Goal: Transaction & Acquisition: Purchase product/service

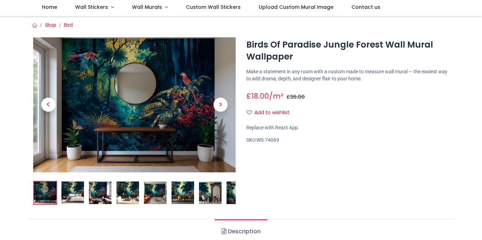
scroll to position [60, 0]
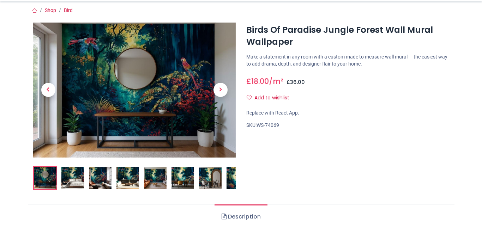
click at [77, 178] on img at bounding box center [72, 178] width 23 height 23
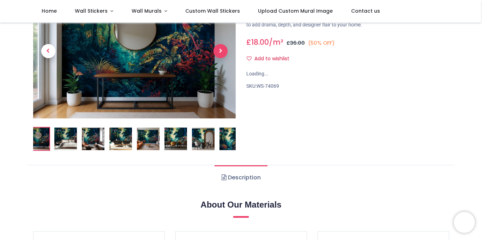
click at [220, 50] on span "Next" at bounding box center [220, 51] width 14 height 14
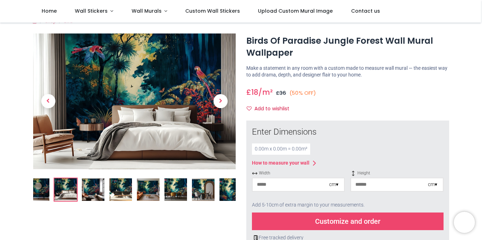
scroll to position [24, 0]
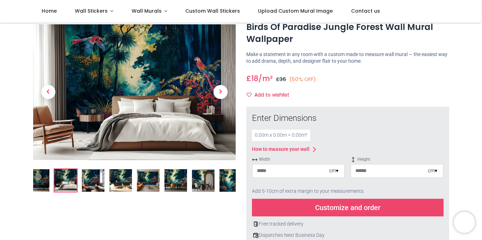
click at [312, 171] on input "number" at bounding box center [291, 171] width 77 height 13
type input "**"
click at [365, 170] on input "number" at bounding box center [389, 171] width 77 height 13
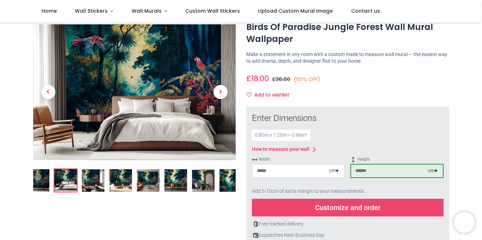
scroll to position [0, 0]
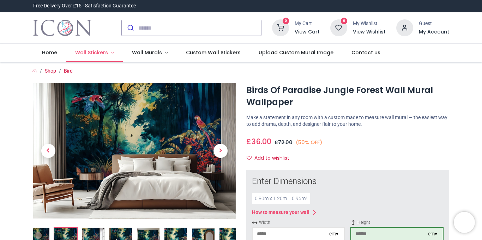
type input "***"
click at [102, 50] on span "Wall Stickers" at bounding box center [91, 52] width 33 height 7
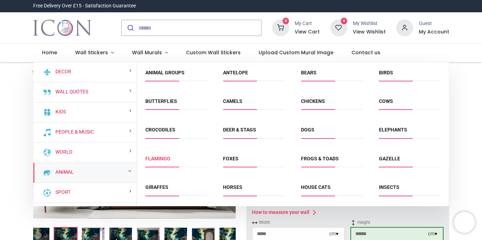
click at [153, 159] on link "Flamingo" at bounding box center [157, 159] width 25 height 6
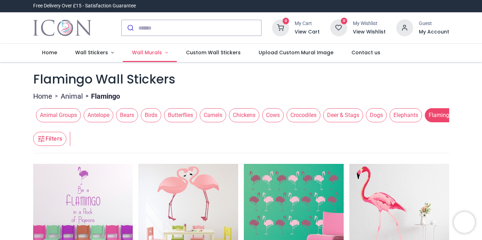
click at [161, 50] on link "Wall Murals" at bounding box center [150, 53] width 54 height 18
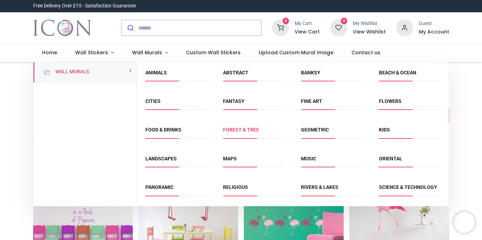
click at [233, 129] on link "Forest & Tree" at bounding box center [241, 130] width 36 height 6
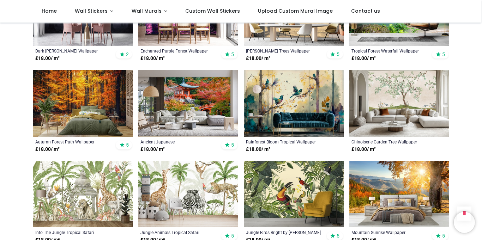
scroll to position [483, 0]
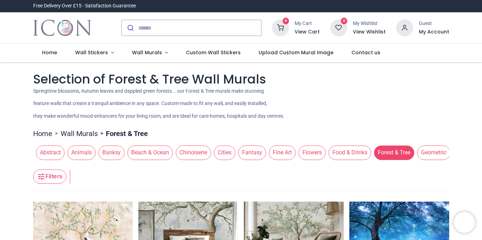
click at [43, 178] on icon "button" at bounding box center [41, 177] width 8 height 8
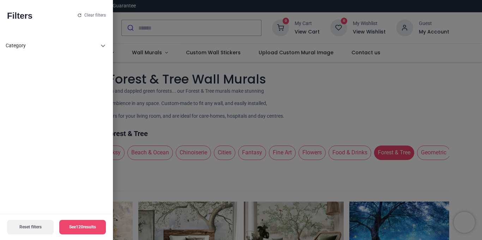
click at [347, 103] on div at bounding box center [241, 120] width 482 height 240
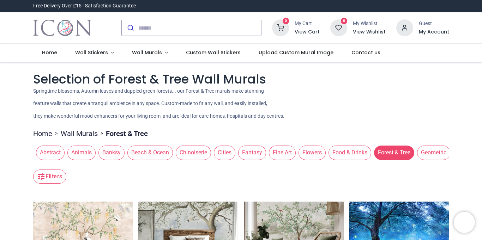
click at [87, 155] on span "Animals" at bounding box center [81, 153] width 28 height 14
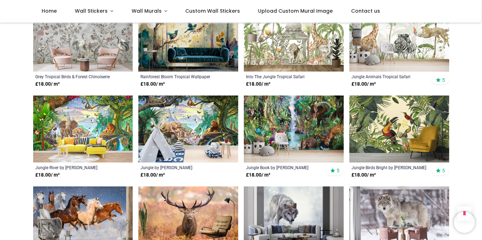
scroll to position [450, 0]
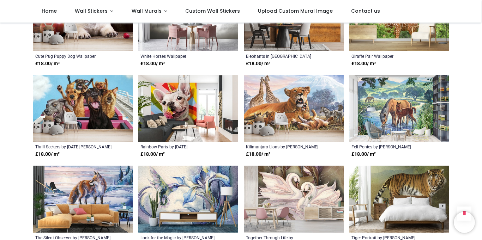
scroll to position [1186, 0]
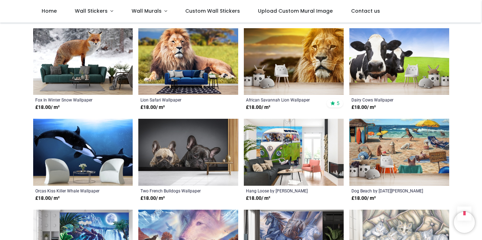
scroll to position [1894, 0]
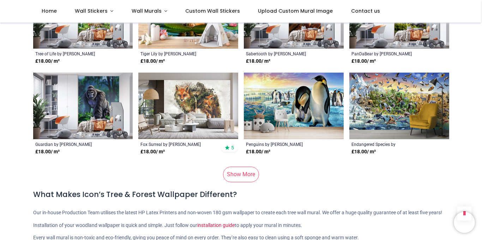
scroll to position [2546, 0]
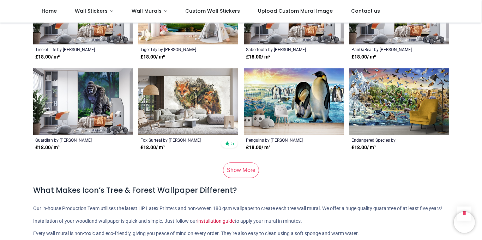
click at [237, 170] on link "Show More" at bounding box center [241, 171] width 36 height 16
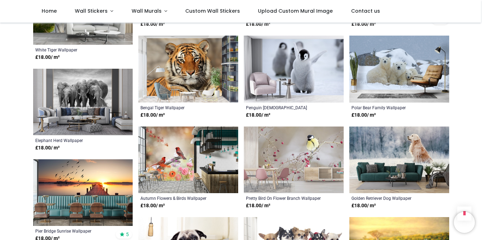
scroll to position [3595, 0]
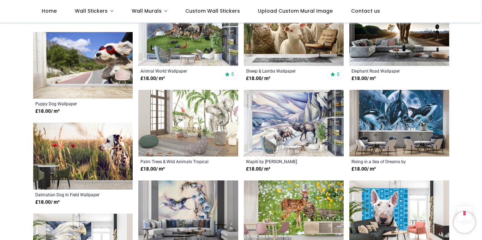
scroll to position [3921, 0]
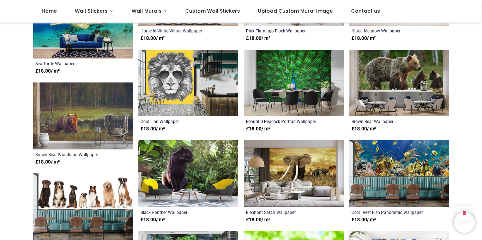
scroll to position [4939, 0]
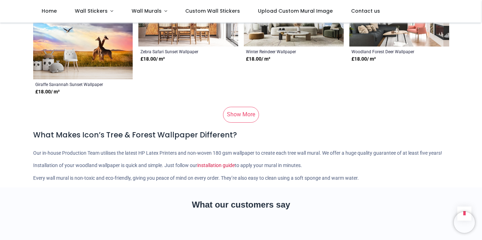
scroll to position [5837, 0]
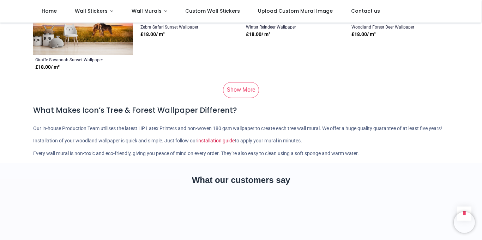
click at [238, 91] on link "Show More" at bounding box center [241, 90] width 36 height 16
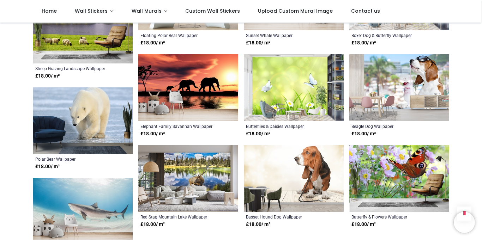
scroll to position [6311, 0]
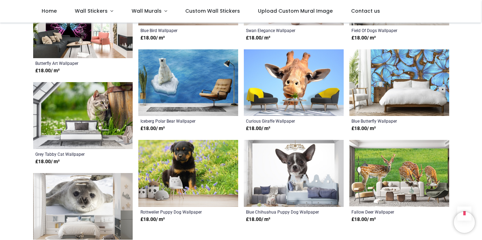
scroll to position [6947, 0]
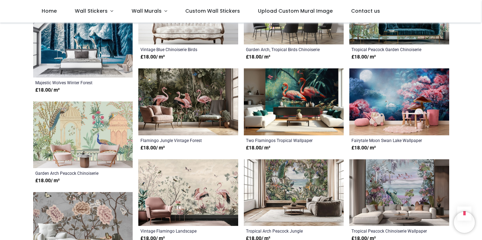
scroll to position [7459, 0]
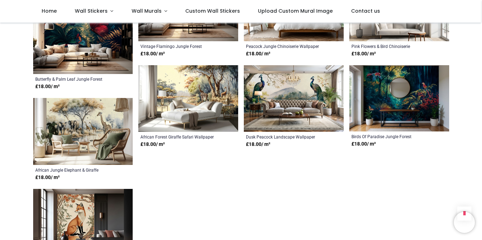
scroll to position [7819, 0]
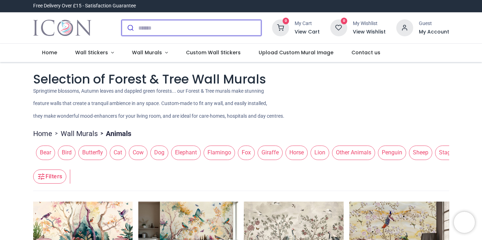
click at [192, 28] on input "search" at bounding box center [199, 28] width 123 height 16
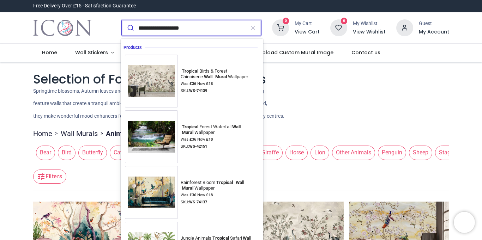
type input "**********"
click at [122, 20] on button "submit" at bounding box center [130, 28] width 17 height 16
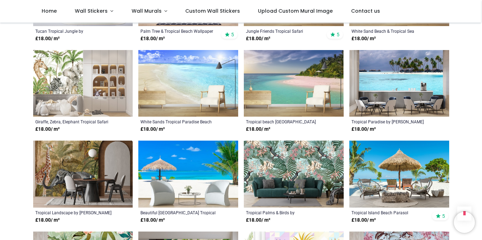
scroll to position [388, 0]
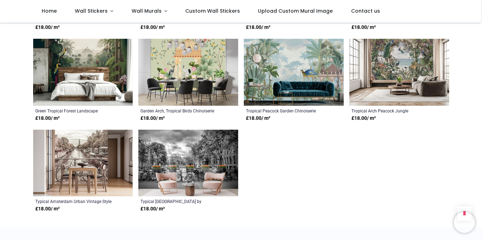
scroll to position [1084, 0]
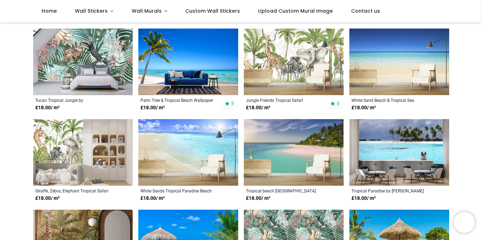
scroll to position [5, 0]
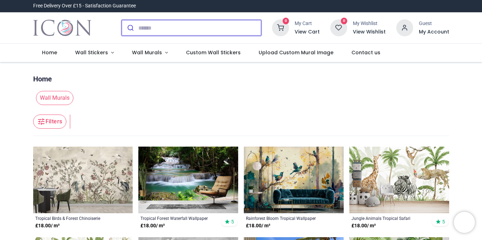
click at [159, 26] on input "search" at bounding box center [199, 28] width 123 height 16
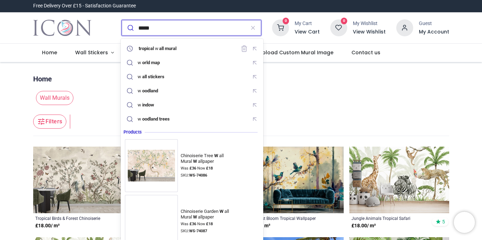
type input "*****"
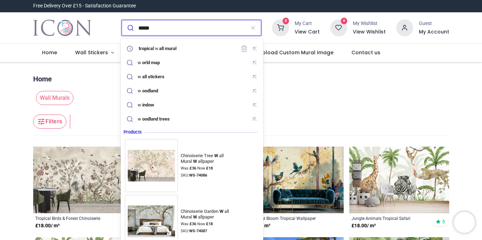
click at [122, 20] on button "submit" at bounding box center [130, 28] width 17 height 16
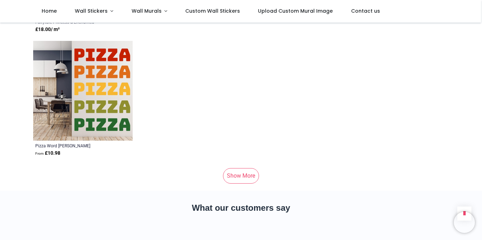
scroll to position [682, 0]
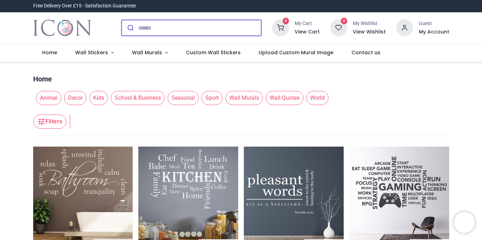
click at [154, 27] on input "search" at bounding box center [199, 28] width 123 height 16
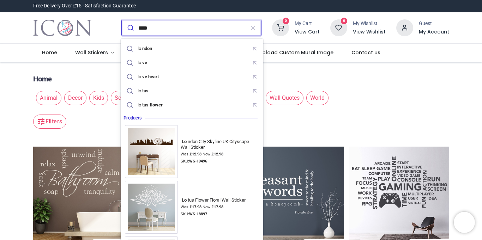
type input "****"
click at [122, 20] on button "submit" at bounding box center [130, 28] width 17 height 16
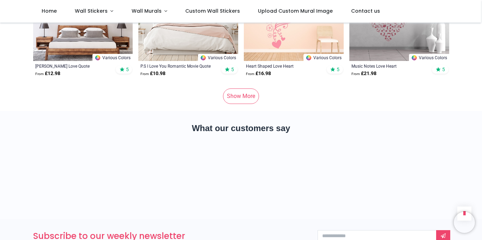
scroll to position [904, 0]
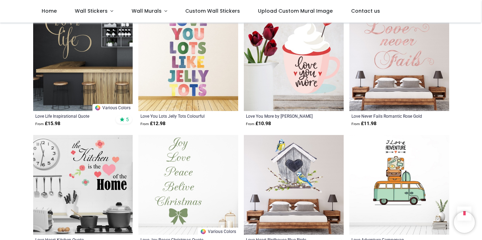
scroll to position [1459, 0]
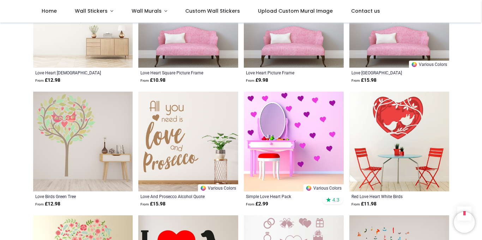
scroll to position [1749, 0]
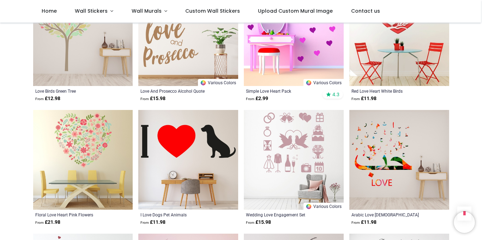
scroll to position [2015, 0]
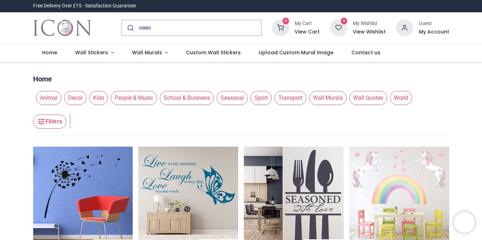
click at [322, 98] on span "Wall Murals" at bounding box center [327, 98] width 37 height 14
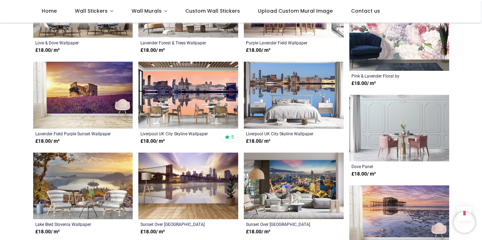
scroll to position [427, 0]
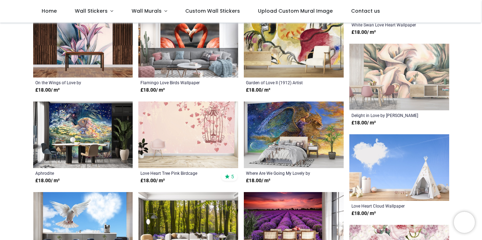
scroll to position [92, 0]
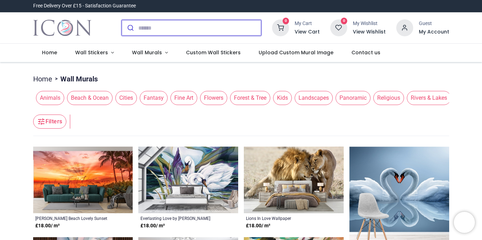
click at [153, 24] on input "search" at bounding box center [199, 28] width 123 height 16
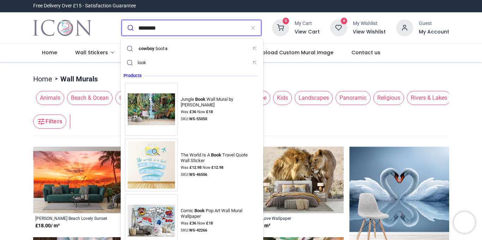
type input "********"
click at [122, 20] on button "submit" at bounding box center [130, 28] width 17 height 16
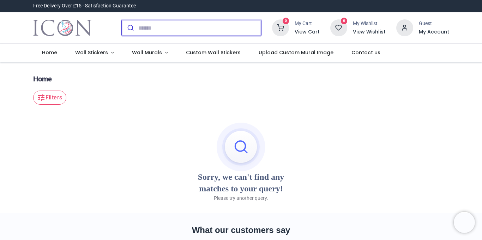
click at [162, 26] on input "search" at bounding box center [199, 28] width 123 height 16
click at [161, 27] on input "search" at bounding box center [199, 28] width 123 height 16
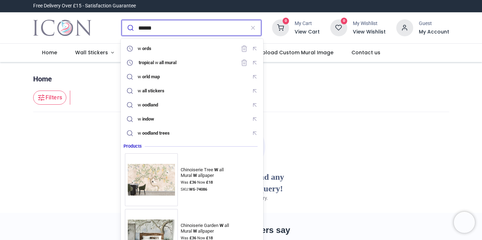
type input "******"
click at [122, 20] on button "submit" at bounding box center [130, 28] width 17 height 16
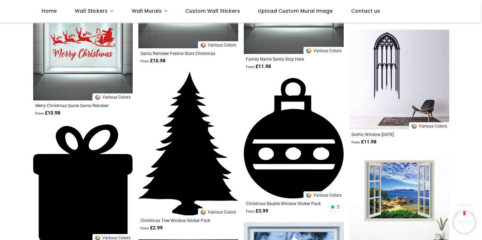
scroll to position [912, 0]
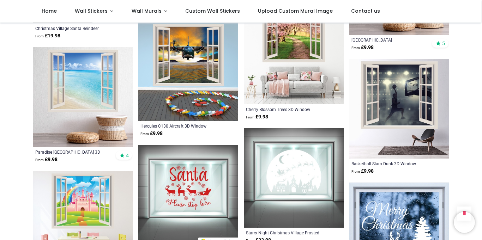
scroll to position [1725, 0]
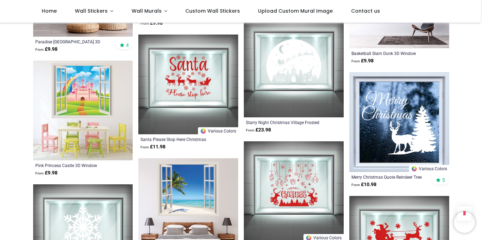
scroll to position [1410, 0]
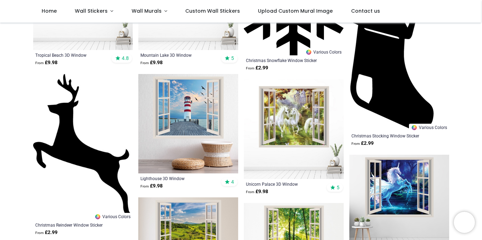
scroll to position [142, 0]
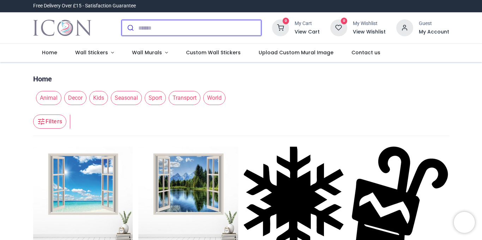
click at [156, 27] on input "search" at bounding box center [199, 28] width 123 height 16
type input "*"
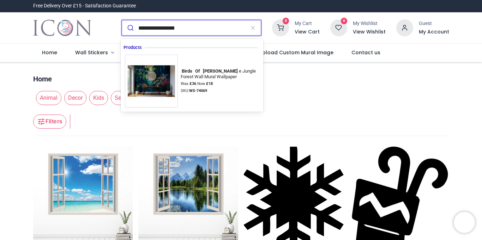
type input "**********"
click at [122, 20] on button "submit" at bounding box center [130, 28] width 17 height 16
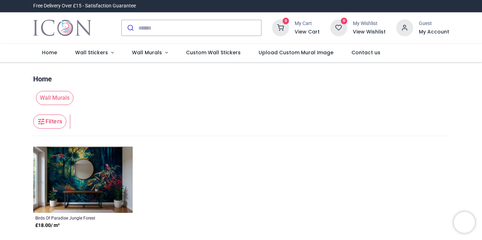
click at [102, 169] on img at bounding box center [83, 180] width 100 height 66
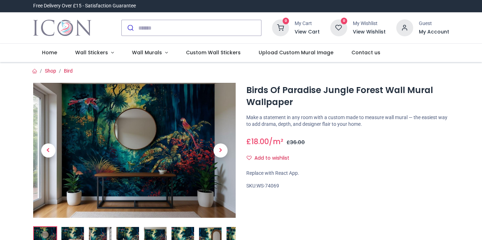
scroll to position [68, 0]
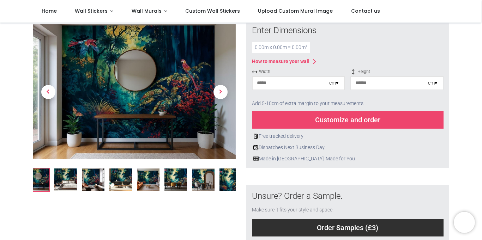
scroll to position [39, 0]
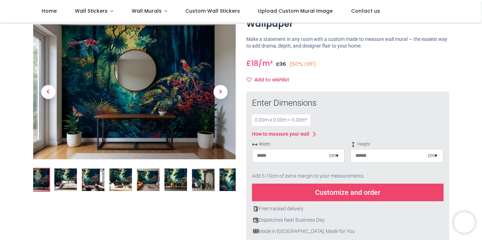
click at [295, 153] on input "number" at bounding box center [291, 156] width 77 height 13
type input "**"
click at [375, 155] on input "number" at bounding box center [389, 156] width 77 height 13
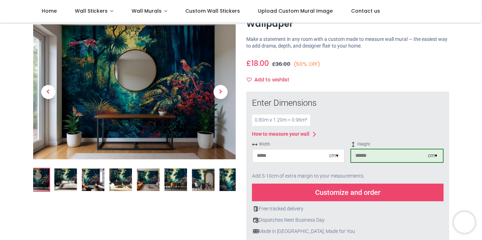
type input "***"
click at [358, 197] on div "Customize and order" at bounding box center [348, 193] width 192 height 18
click at [267, 155] on input "**" at bounding box center [291, 156] width 77 height 13
type input "*"
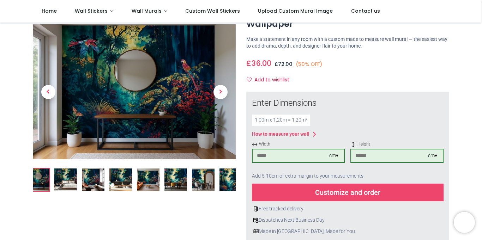
type input "***"
click at [383, 196] on div "Customize and order" at bounding box center [348, 193] width 192 height 18
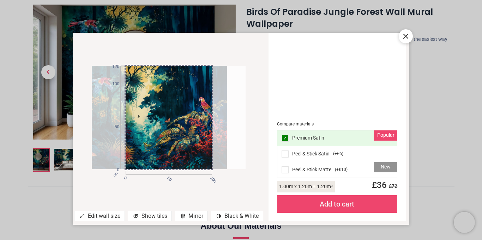
drag, startPoint x: 195, startPoint y: 138, endPoint x: 177, endPoint y: 119, distance: 26.7
click at [177, 119] on div at bounding box center [150, 117] width 154 height 103
click at [408, 40] on icon at bounding box center [405, 36] width 8 height 8
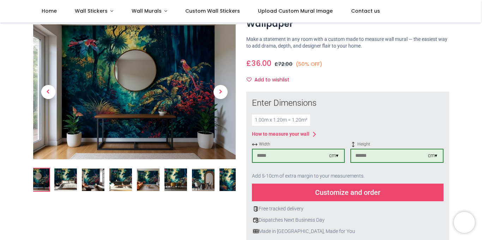
scroll to position [0, 0]
